Goal: Task Accomplishment & Management: Complete application form

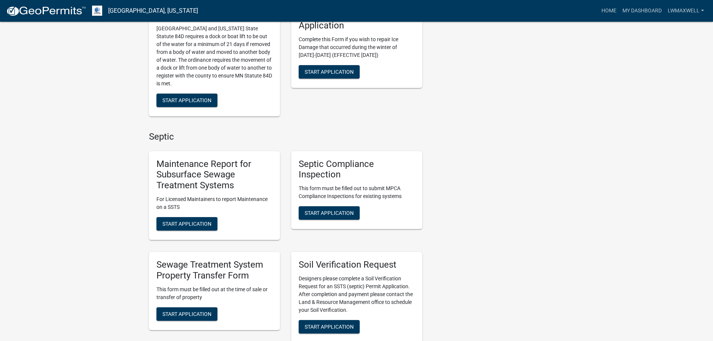
scroll to position [225, 0]
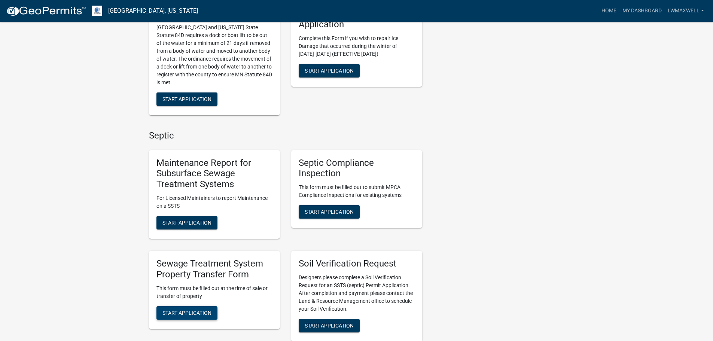
click at [197, 309] on button "Start Application" at bounding box center [187, 312] width 61 height 13
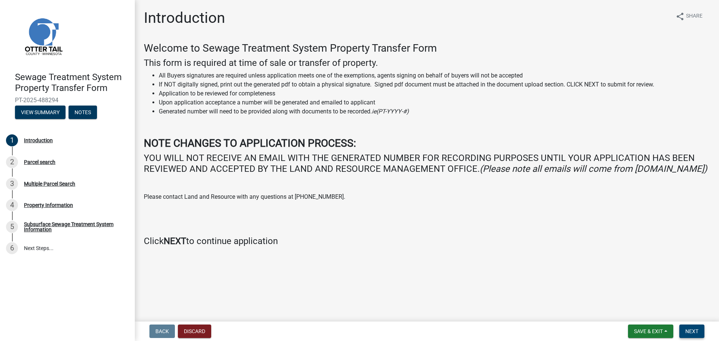
click at [690, 327] on button "Next" at bounding box center [691, 331] width 25 height 13
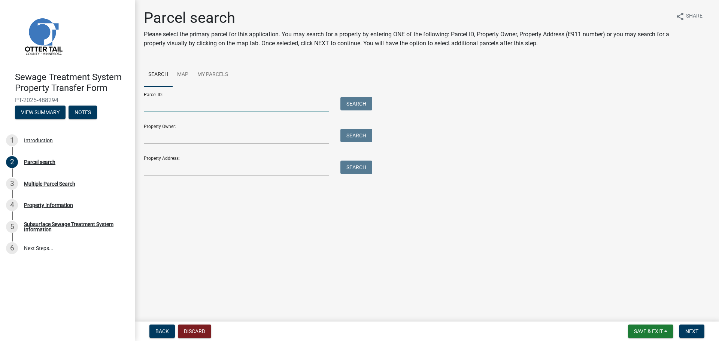
click at [186, 107] on input "Parcel ID:" at bounding box center [236, 104] width 185 height 15
click at [167, 97] on input "Parcel ID:" at bounding box center [236, 104] width 185 height 15
type input "17-000--99-0431-000"
click at [353, 101] on button "Search" at bounding box center [356, 103] width 32 height 13
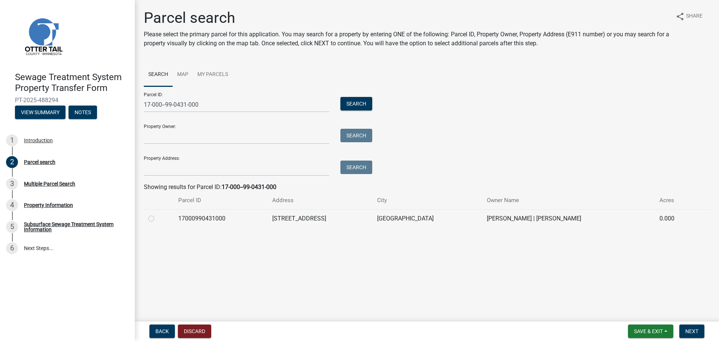
click at [157, 214] on label at bounding box center [157, 214] width 0 height 0
click at [157, 219] on input "radio" at bounding box center [159, 216] width 5 height 5
radio input "true"
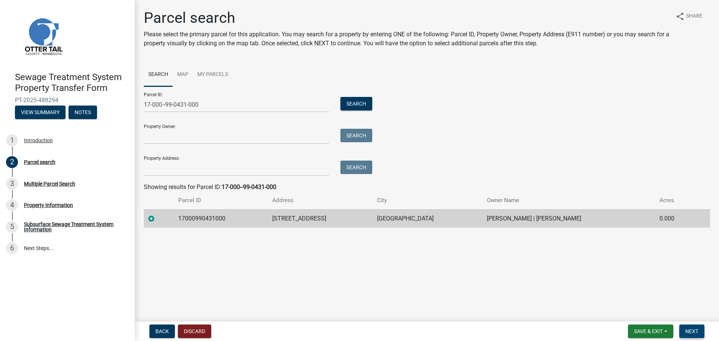
click at [691, 330] on span "Next" at bounding box center [691, 331] width 13 height 6
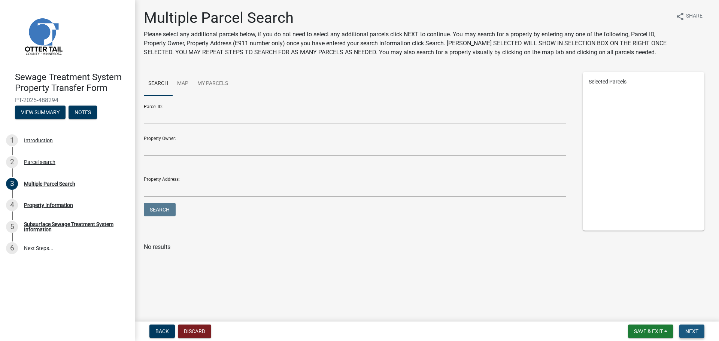
click at [687, 330] on span "Next" at bounding box center [691, 331] width 13 height 6
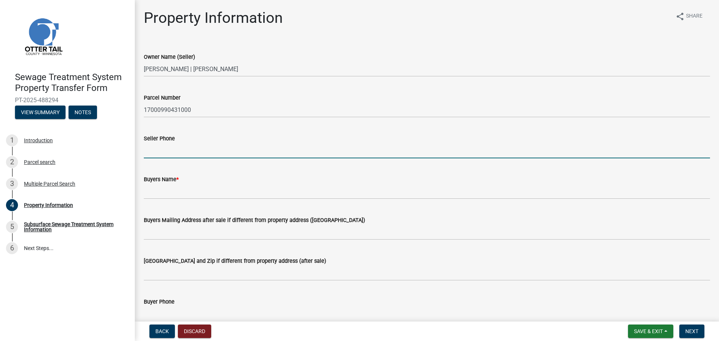
click at [173, 153] on input "Seller Phone" at bounding box center [427, 150] width 566 height 15
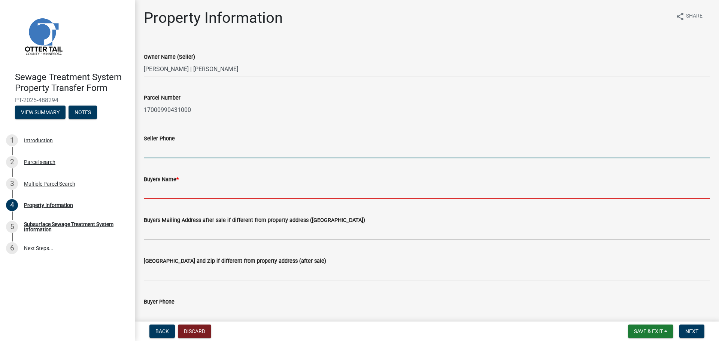
click at [167, 192] on input "Buyers Name *" at bounding box center [427, 191] width 566 height 15
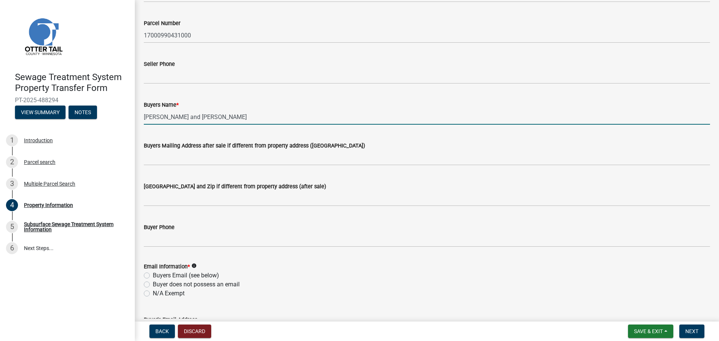
scroll to position [75, 0]
type input "[PERSON_NAME] and [PERSON_NAME]"
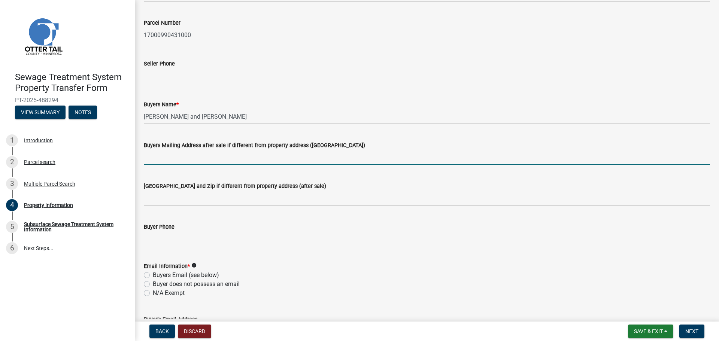
click at [158, 155] on input "Buyers Mailing Address after sale if different from property address ([GEOGRAPH…" at bounding box center [427, 157] width 566 height 15
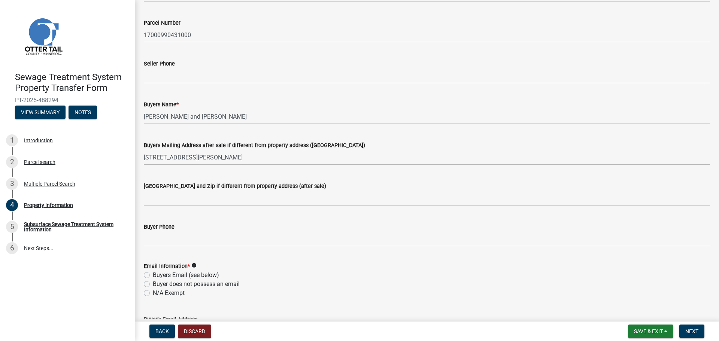
drag, startPoint x: 278, startPoint y: 150, endPoint x: 216, endPoint y: 152, distance: 61.8
click at [216, 152] on form "Buyers Mailing Address after sale if different from property address ([STREET_A…" at bounding box center [427, 153] width 566 height 24
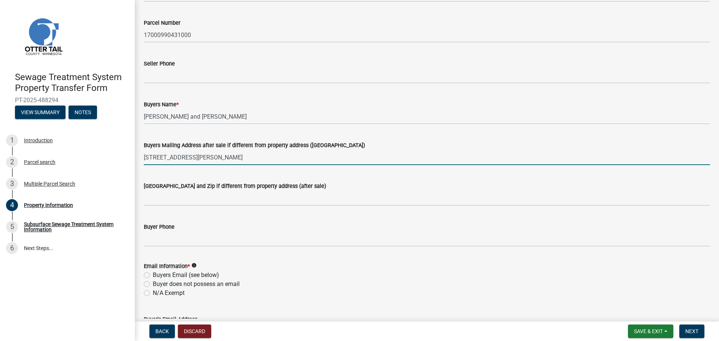
drag, startPoint x: 255, startPoint y: 158, endPoint x: 200, endPoint y: 157, distance: 55.4
click at [200, 157] on input "[STREET_ADDRESS][PERSON_NAME]" at bounding box center [427, 157] width 566 height 15
type input "[STREET_ADDRESS]"
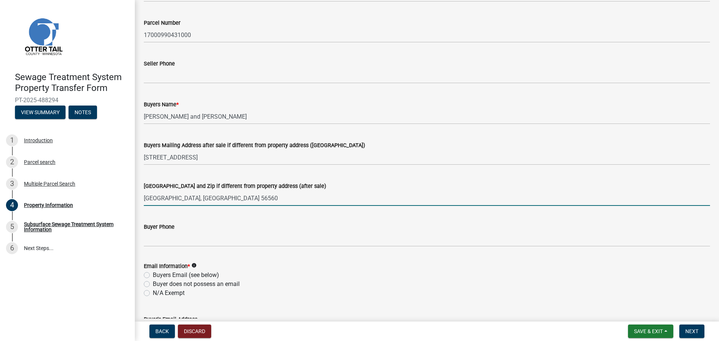
type input "[GEOGRAPHIC_DATA], [GEOGRAPHIC_DATA] 56560"
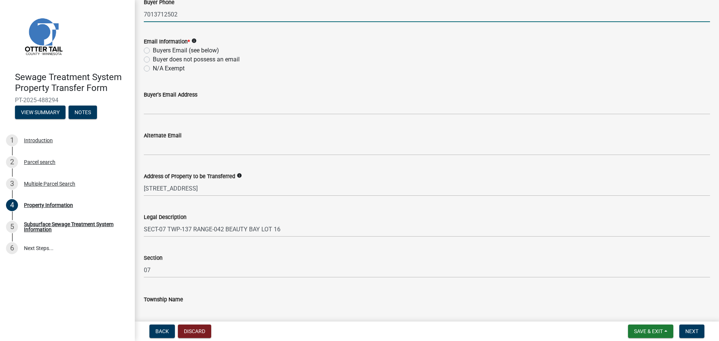
scroll to position [336, 0]
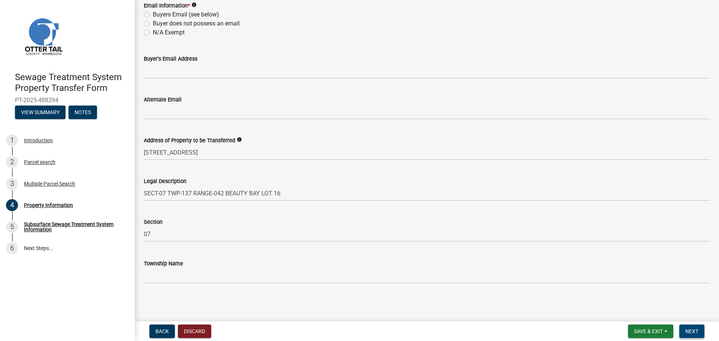
type input "7013712502"
click at [689, 331] on span "Next" at bounding box center [691, 331] width 13 height 6
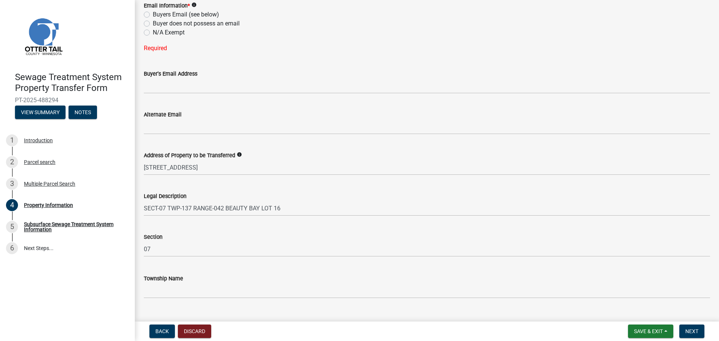
click at [153, 23] on label "Buyer does not possess an email" at bounding box center [196, 23] width 87 height 9
click at [153, 23] on input "Buyer does not possess an email" at bounding box center [155, 21] width 5 height 5
radio input "true"
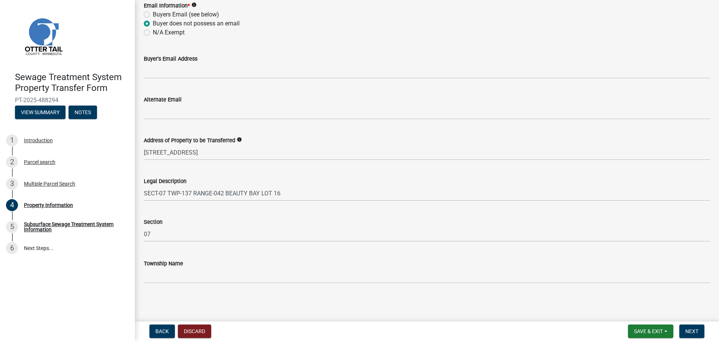
click at [153, 15] on label "Buyers Email (see below)" at bounding box center [186, 14] width 66 height 9
click at [153, 15] on input "Buyers Email (see below)" at bounding box center [155, 12] width 5 height 5
radio input "true"
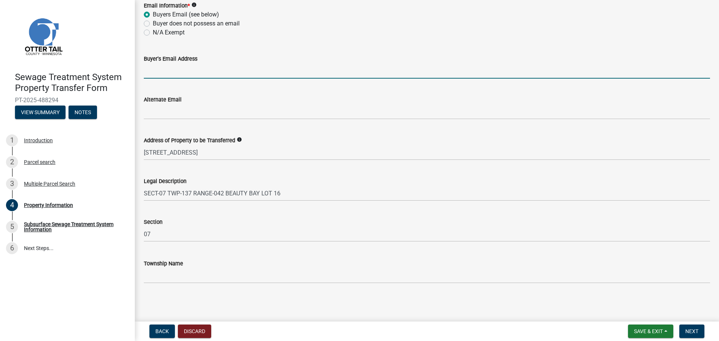
click at [163, 73] on input "Buyer's Email Address" at bounding box center [427, 70] width 566 height 15
type input "[EMAIL_ADDRESS][DOMAIN_NAME]"
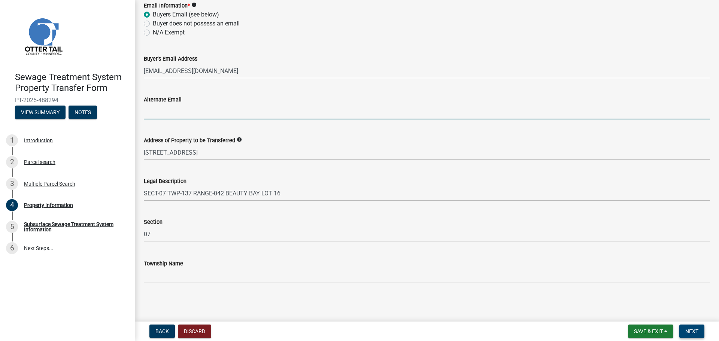
click at [683, 333] on button "Next" at bounding box center [691, 331] width 25 height 13
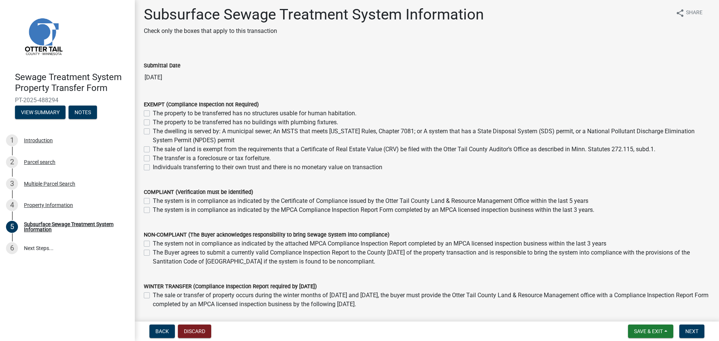
scroll to position [0, 0]
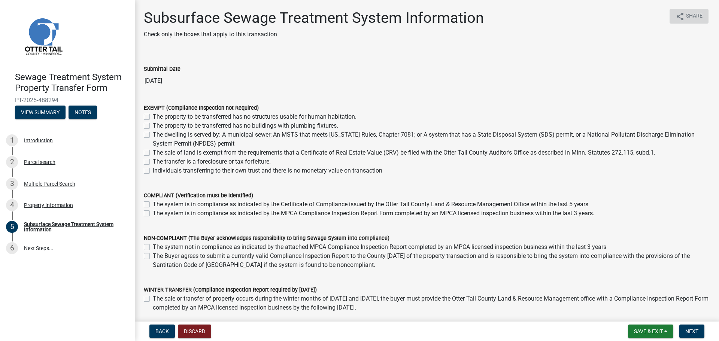
click at [693, 18] on span "Share" at bounding box center [694, 16] width 16 height 9
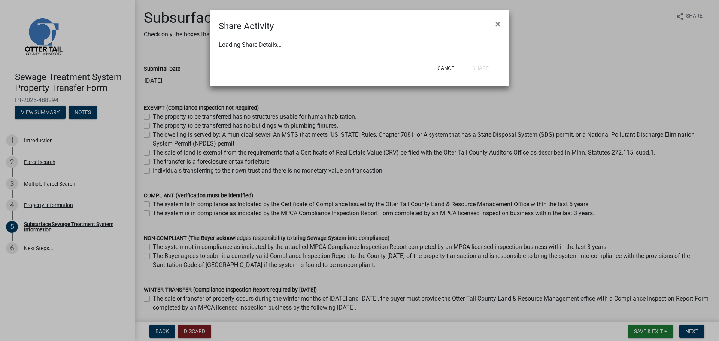
select select "1"
select select "0"
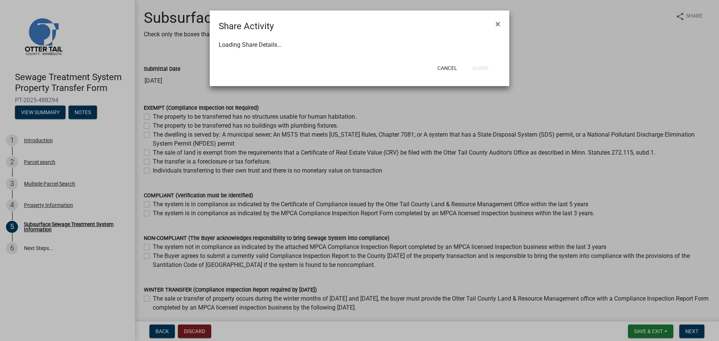
select select "0"
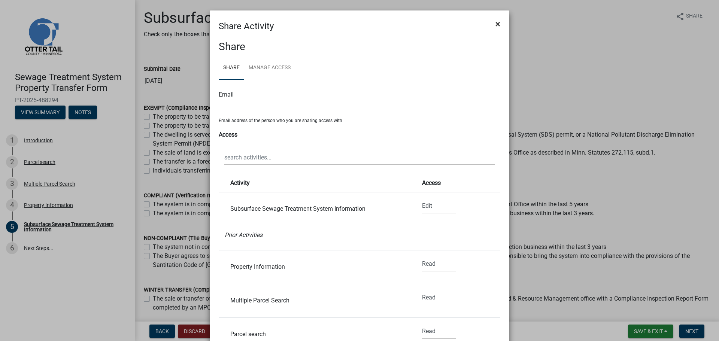
click at [495, 24] on span "×" at bounding box center [497, 24] width 5 height 10
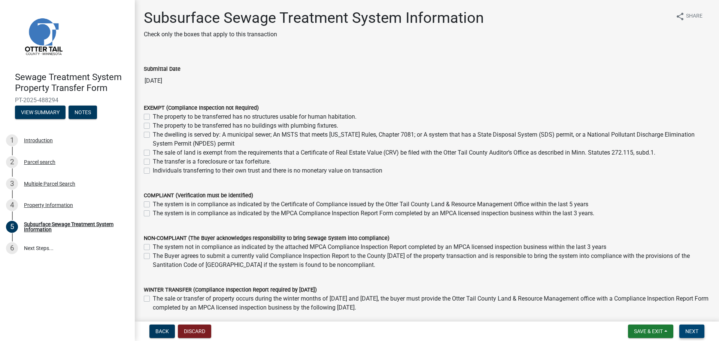
click at [694, 331] on span "Next" at bounding box center [691, 331] width 13 height 6
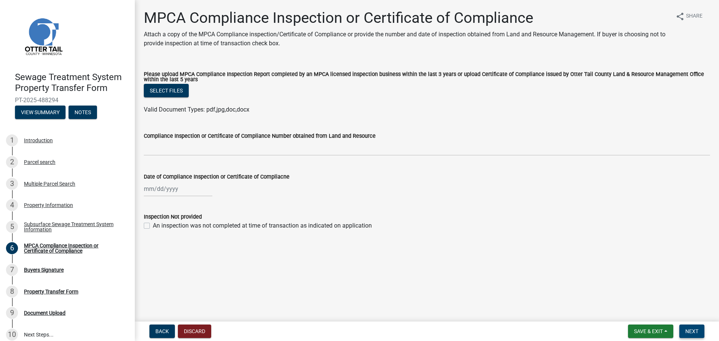
click at [688, 329] on span "Next" at bounding box center [691, 331] width 13 height 6
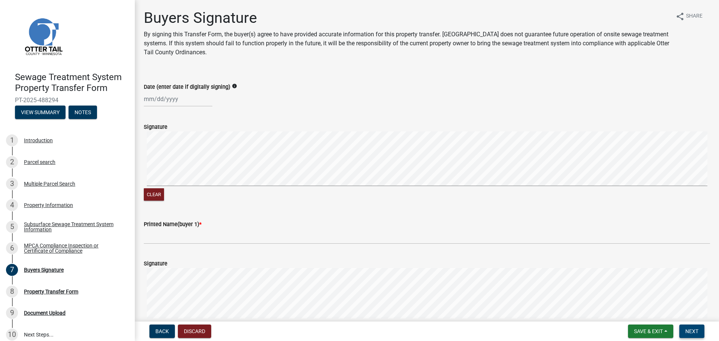
click at [695, 330] on span "Next" at bounding box center [691, 331] width 13 height 6
click at [60, 290] on div "Property Transfer Form" at bounding box center [51, 291] width 54 height 5
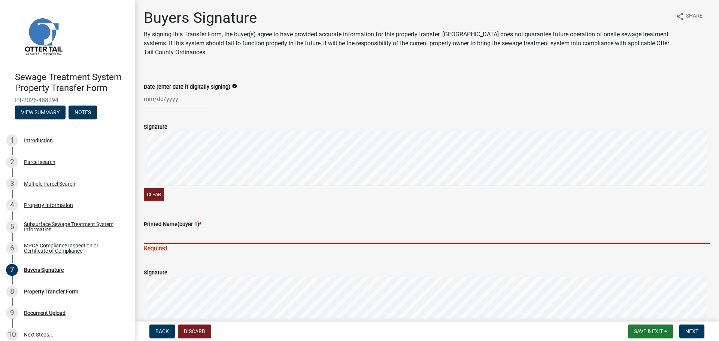
click at [175, 238] on input "Printed Name(buyer 1) *" at bounding box center [427, 236] width 566 height 15
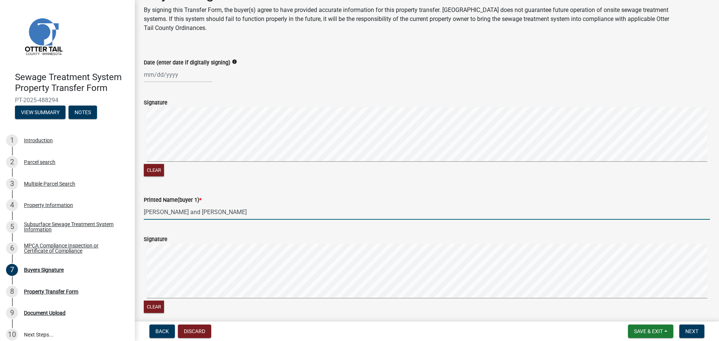
scroll to position [37, 0]
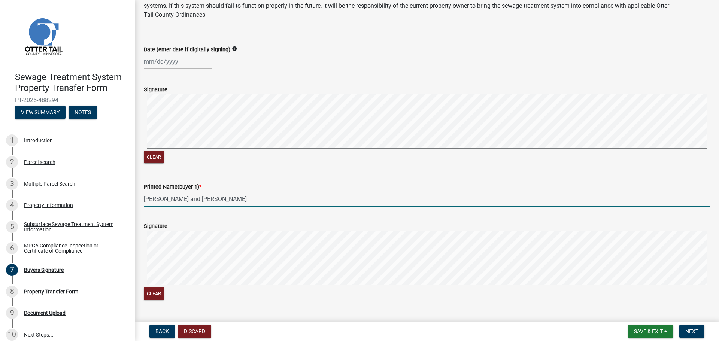
drag, startPoint x: 227, startPoint y: 196, endPoint x: 172, endPoint y: 195, distance: 55.1
click at [171, 195] on input "[PERSON_NAME] and [PERSON_NAME]" at bounding box center [427, 198] width 566 height 15
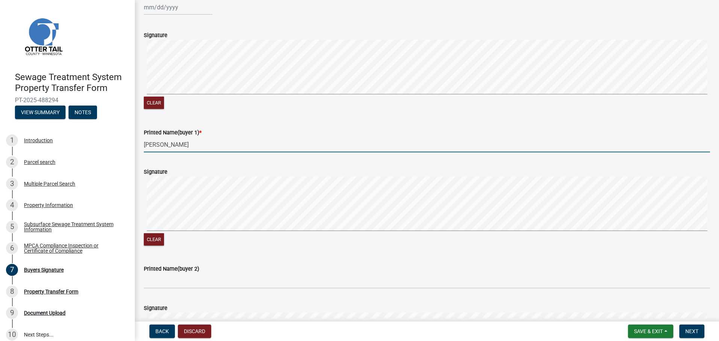
scroll to position [150, 0]
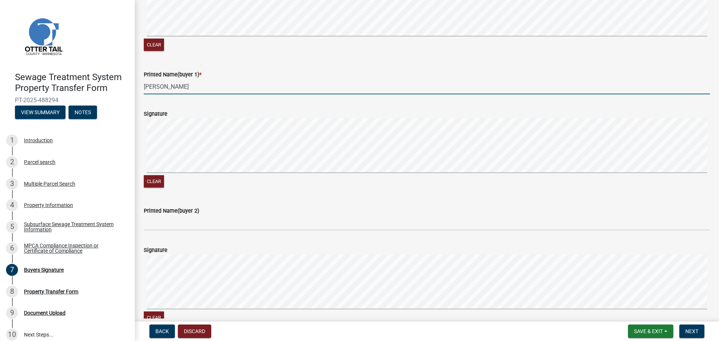
type input "[PERSON_NAME]"
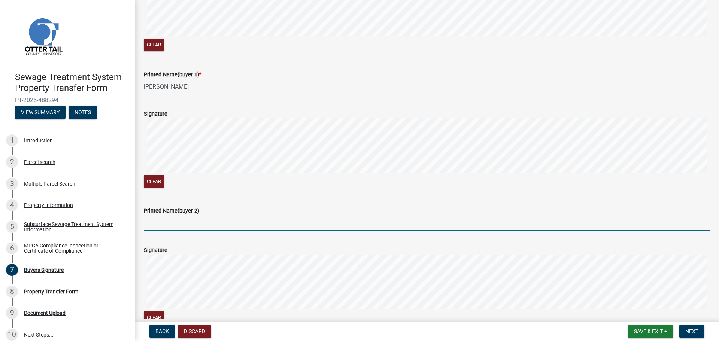
click at [155, 230] on input "Printed Name(buyer 2)" at bounding box center [427, 222] width 566 height 15
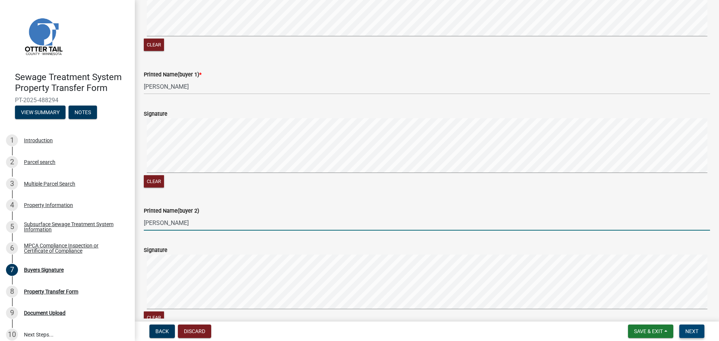
type input "[PERSON_NAME]"
click at [697, 327] on button "Next" at bounding box center [691, 331] width 25 height 13
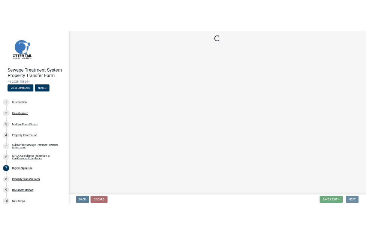
scroll to position [0, 0]
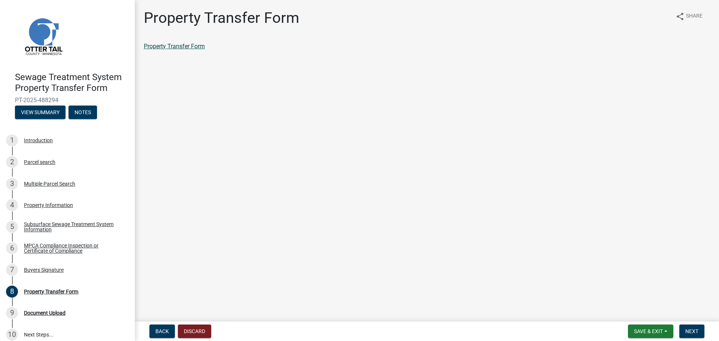
click at [181, 44] on link "Property Transfer Form" at bounding box center [174, 46] width 61 height 7
